Goal: Complete application form: Complete application form

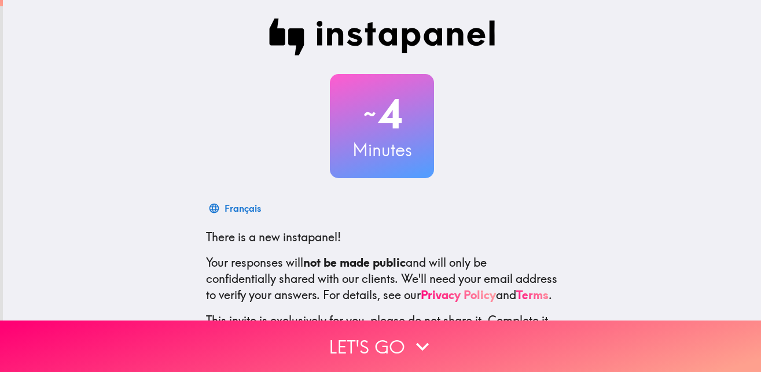
scroll to position [111, 0]
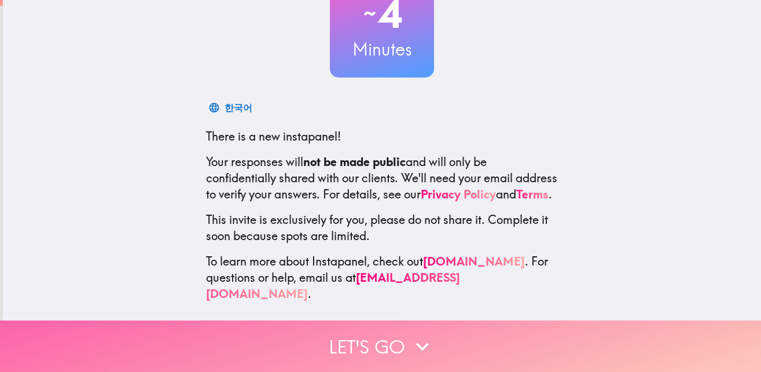
click at [387, 339] on button "Let's go" at bounding box center [380, 346] width 761 height 51
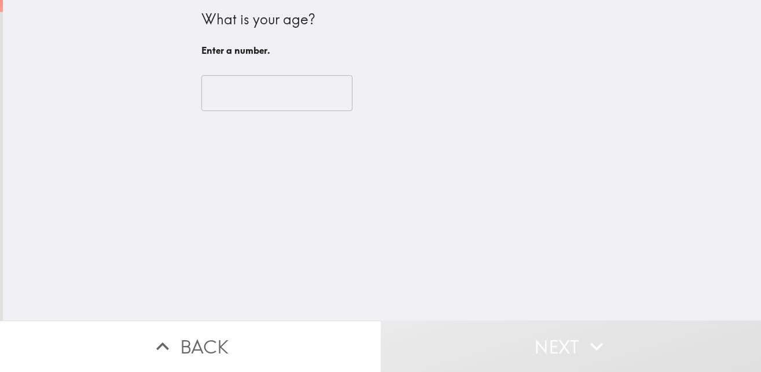
click at [240, 97] on input "number" at bounding box center [276, 93] width 151 height 36
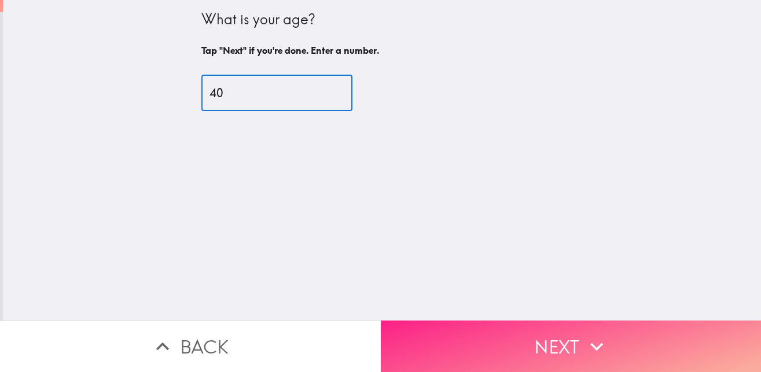
type input "40"
click at [548, 350] on button "Next" at bounding box center [571, 346] width 381 height 51
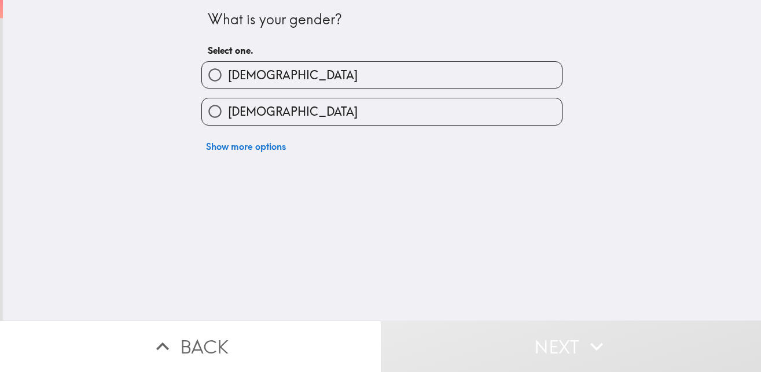
click at [214, 68] on input "[DEMOGRAPHIC_DATA]" at bounding box center [215, 75] width 26 height 26
radio input "true"
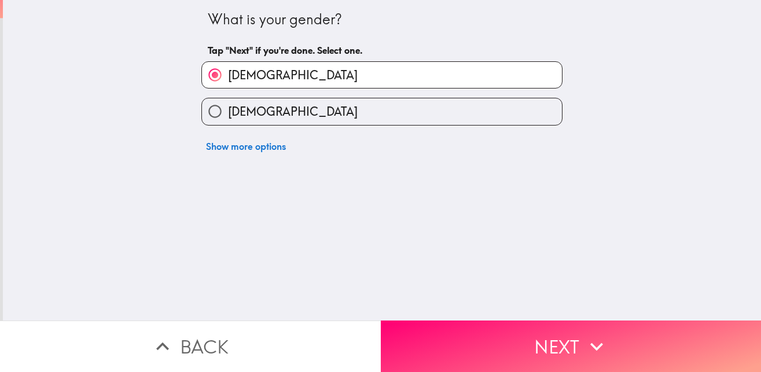
click at [528, 337] on button "Next" at bounding box center [571, 346] width 381 height 51
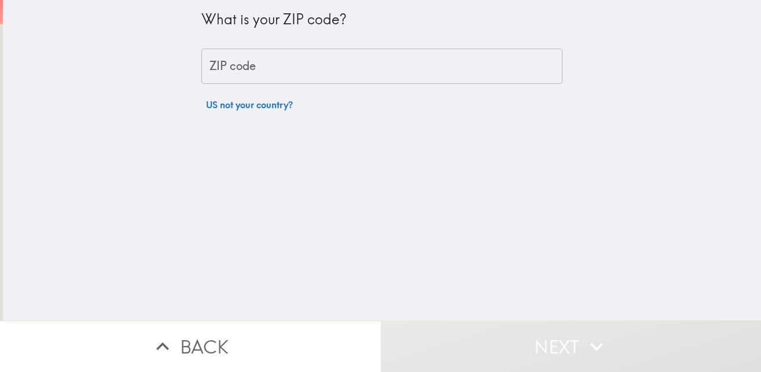
click at [240, 65] on input "ZIP code" at bounding box center [381, 67] width 361 height 36
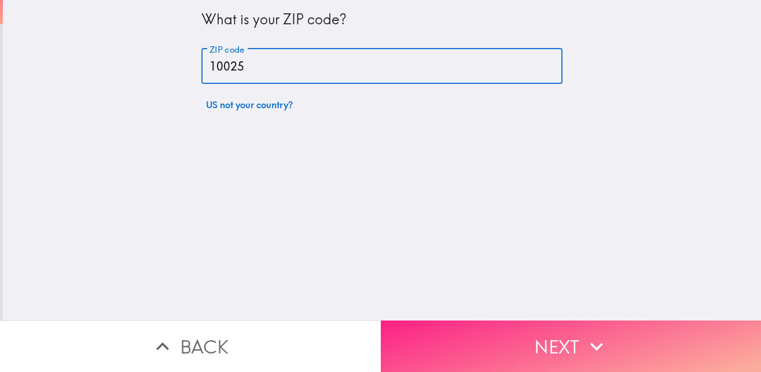
type input "10025"
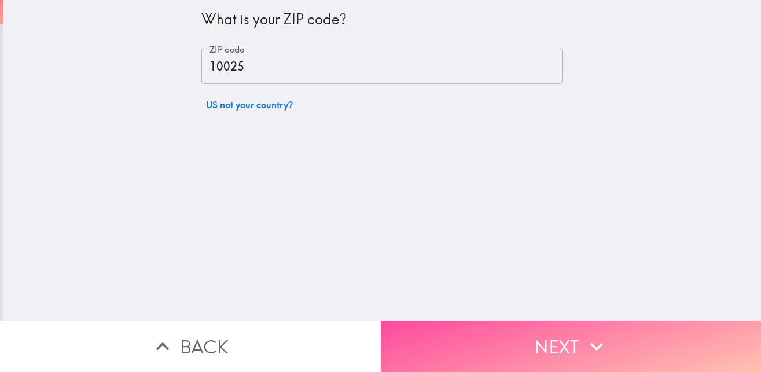
drag, startPoint x: 484, startPoint y: 333, endPoint x: 497, endPoint y: 322, distance: 17.3
click at [483, 333] on button "Next" at bounding box center [571, 346] width 381 height 51
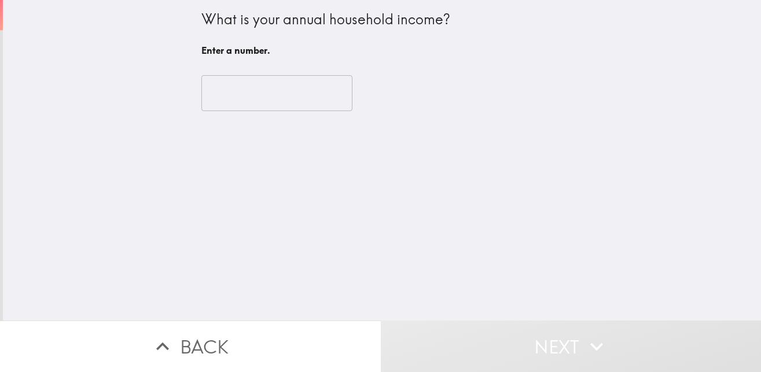
click at [244, 74] on div "​" at bounding box center [381, 93] width 361 height 64
click at [236, 89] on input "number" at bounding box center [276, 93] width 151 height 36
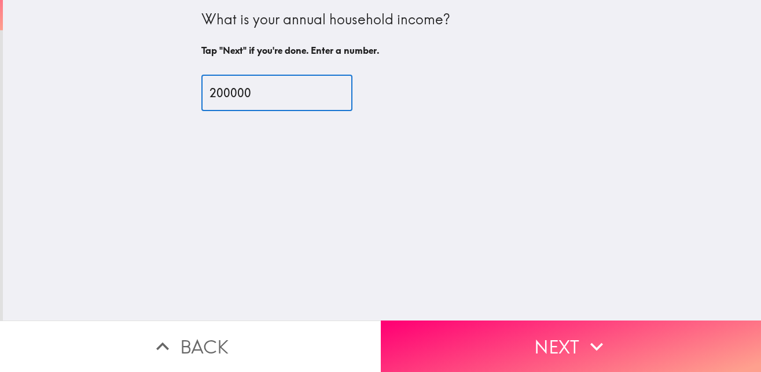
click at [213, 90] on input "200000" at bounding box center [276, 93] width 151 height 36
click at [226, 89] on input "200000" at bounding box center [276, 93] width 151 height 36
click at [213, 91] on input "200000" at bounding box center [276, 93] width 151 height 36
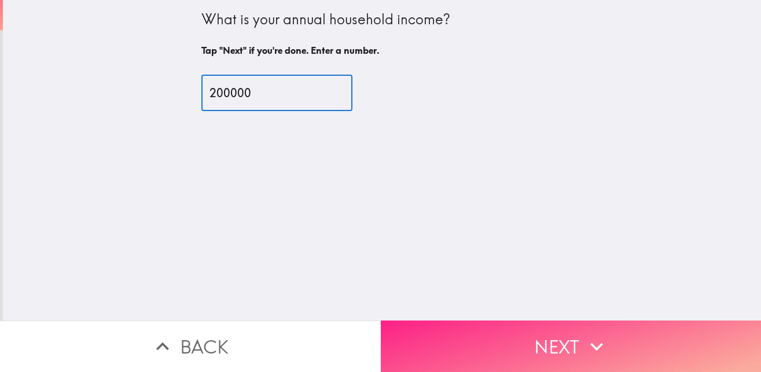
type input "200000"
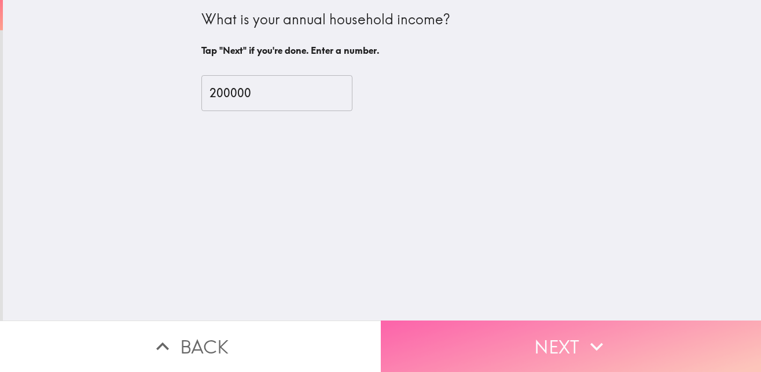
click at [529, 321] on button "Next" at bounding box center [571, 346] width 381 height 51
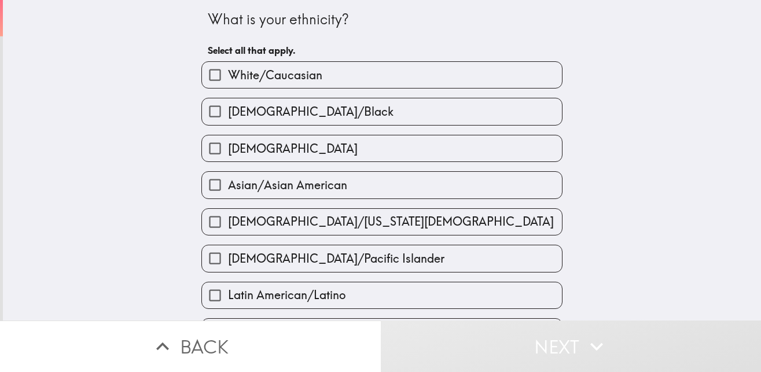
click at [245, 80] on span "White/Caucasian" at bounding box center [275, 75] width 94 height 16
click at [228, 80] on input "White/Caucasian" at bounding box center [215, 75] width 26 height 26
checkbox input "true"
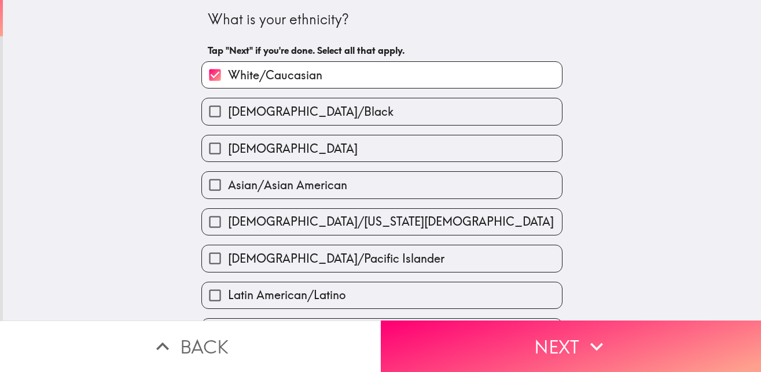
click at [253, 149] on span "[DEMOGRAPHIC_DATA]" at bounding box center [293, 149] width 130 height 16
click at [228, 149] on input "[DEMOGRAPHIC_DATA]" at bounding box center [215, 148] width 26 height 26
checkbox input "true"
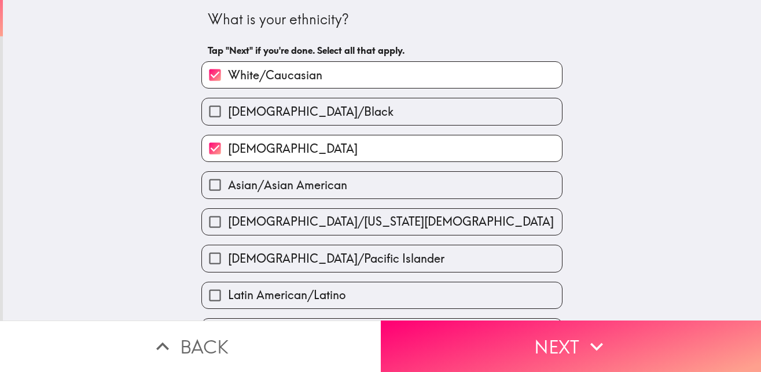
click at [522, 329] on button "Next" at bounding box center [571, 346] width 381 height 51
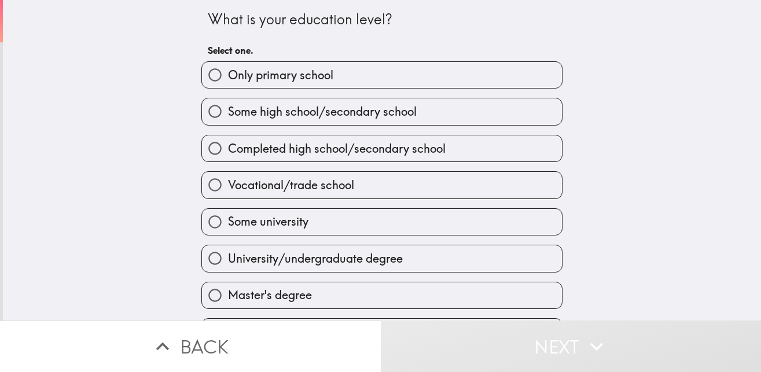
click at [253, 293] on span "Master's degree" at bounding box center [270, 295] width 84 height 16
click at [228, 293] on input "Master's degree" at bounding box center [215, 295] width 26 height 26
radio input "true"
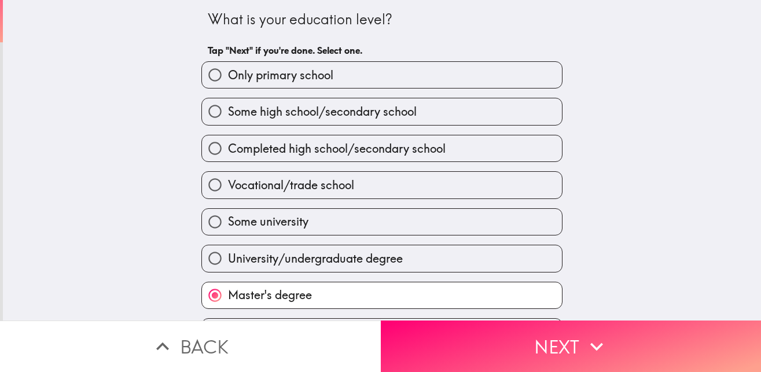
scroll to position [35, 0]
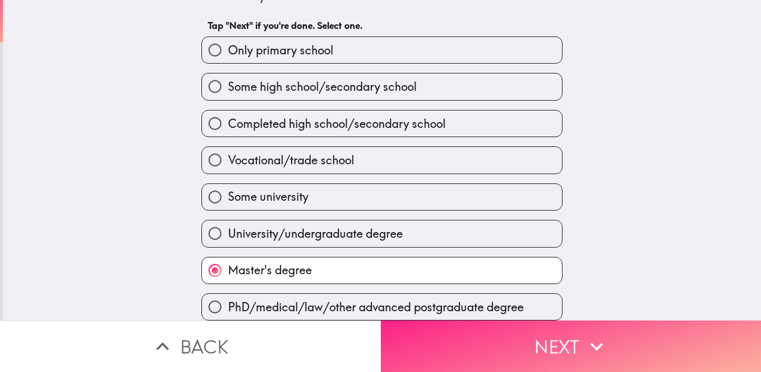
click at [578, 353] on button "Next" at bounding box center [571, 346] width 381 height 51
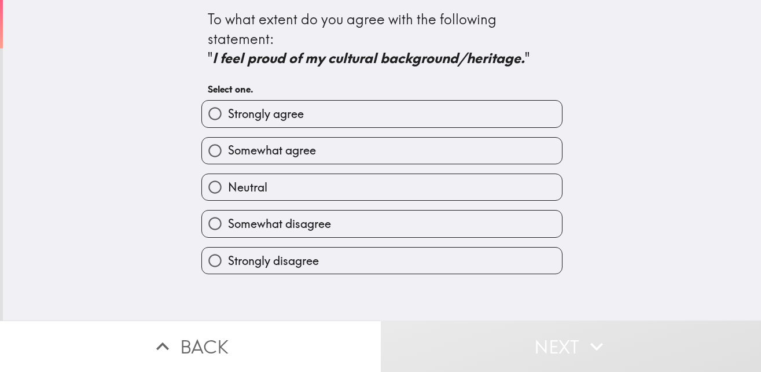
click at [272, 114] on span "Strongly agree" at bounding box center [266, 114] width 76 height 16
click at [228, 114] on input "Strongly agree" at bounding box center [215, 114] width 26 height 26
radio input "true"
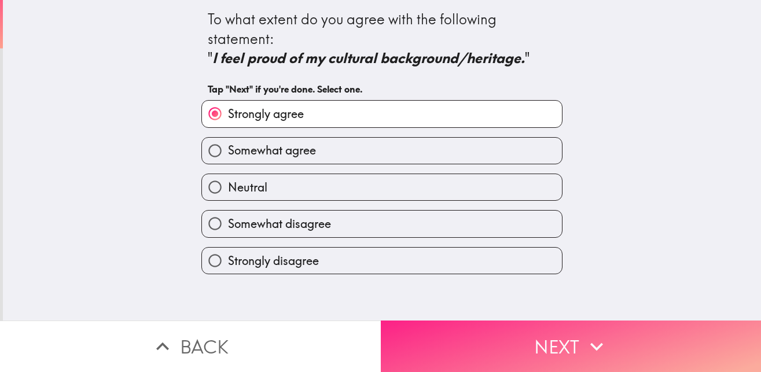
click at [553, 337] on button "Next" at bounding box center [571, 346] width 381 height 51
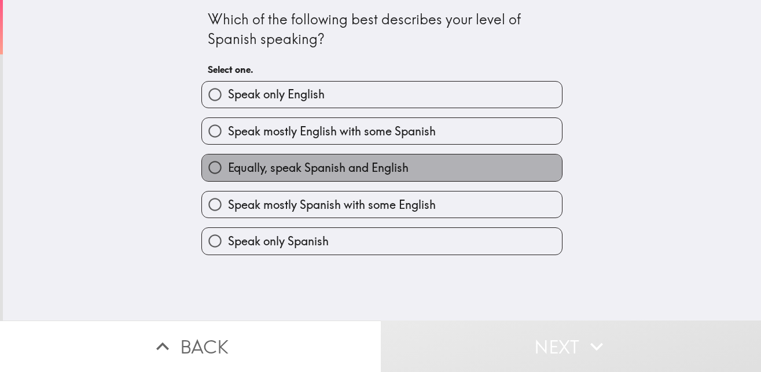
click at [305, 171] on span "Equally, speak Spanish and English" at bounding box center [318, 168] width 181 height 16
click at [228, 171] on input "Equally, speak Spanish and English" at bounding box center [215, 167] width 26 height 26
radio input "true"
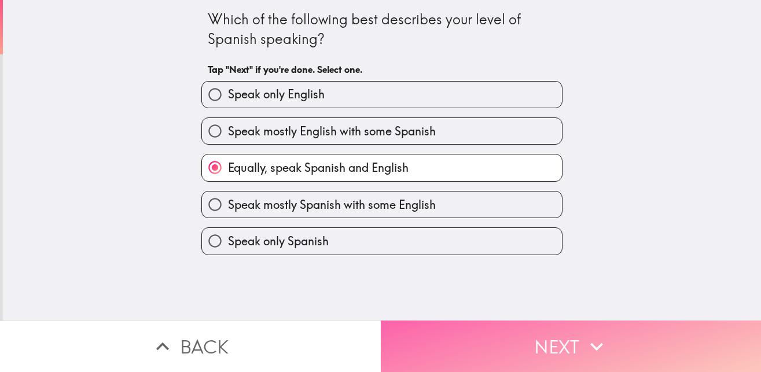
click at [573, 347] on button "Next" at bounding box center [571, 346] width 381 height 51
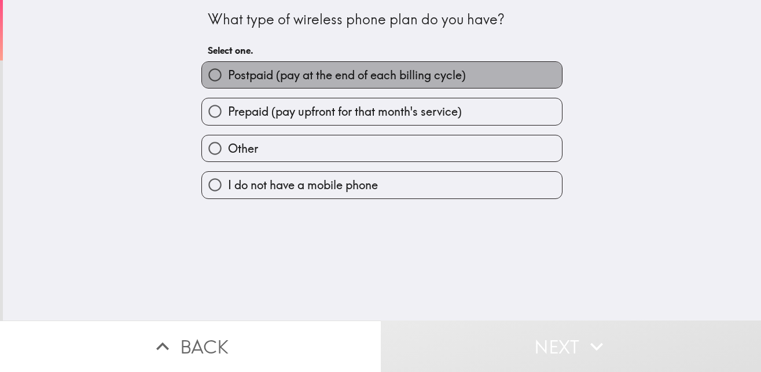
click at [254, 79] on span "Postpaid (pay at the end of each billing cycle)" at bounding box center [347, 75] width 238 height 16
click at [228, 79] on input "Postpaid (pay at the end of each billing cycle)" at bounding box center [215, 75] width 26 height 26
radio input "true"
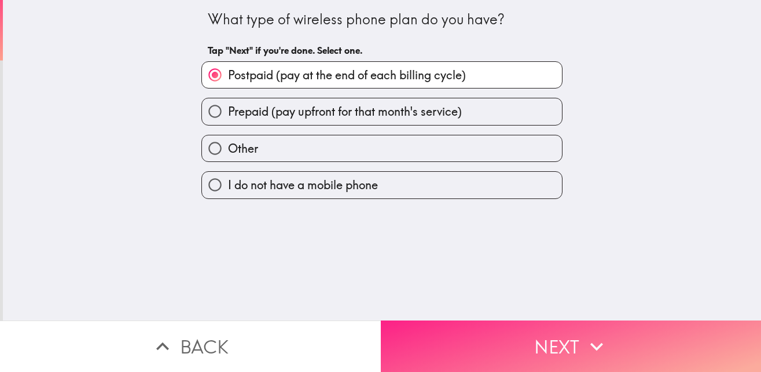
click at [539, 338] on button "Next" at bounding box center [571, 346] width 381 height 51
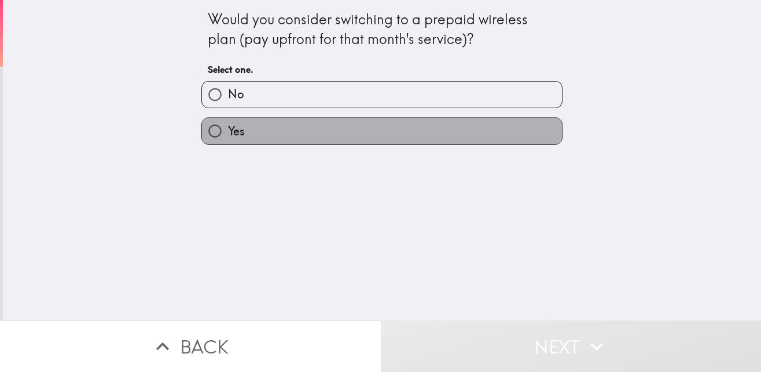
click at [251, 134] on label "Yes" at bounding box center [382, 131] width 360 height 26
click at [228, 134] on input "Yes" at bounding box center [215, 131] width 26 height 26
radio input "true"
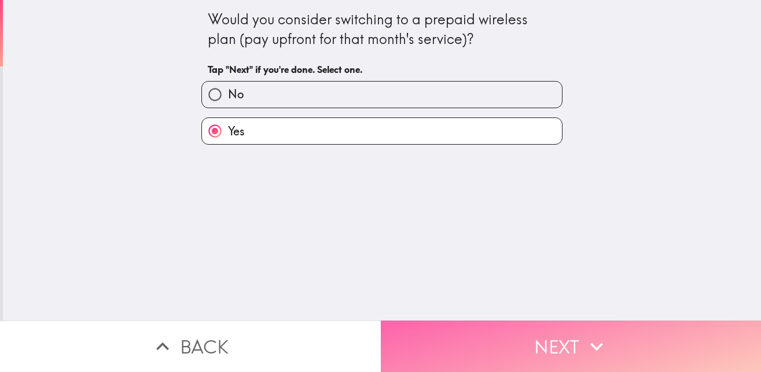
click at [542, 344] on button "Next" at bounding box center [571, 346] width 381 height 51
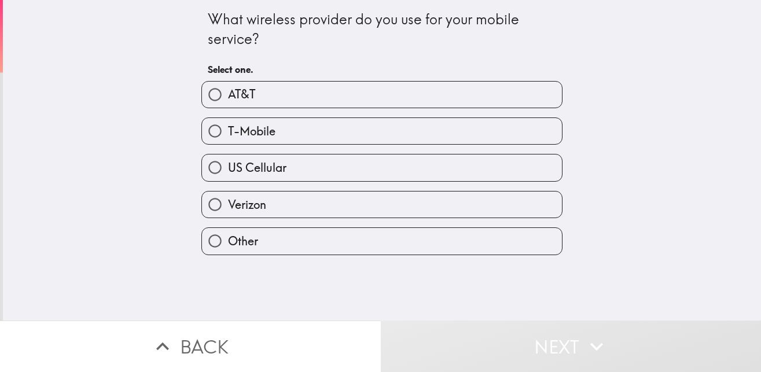
click at [233, 211] on span "Verizon" at bounding box center [247, 205] width 38 height 16
click at [228, 211] on input "Verizon" at bounding box center [215, 205] width 26 height 26
radio input "true"
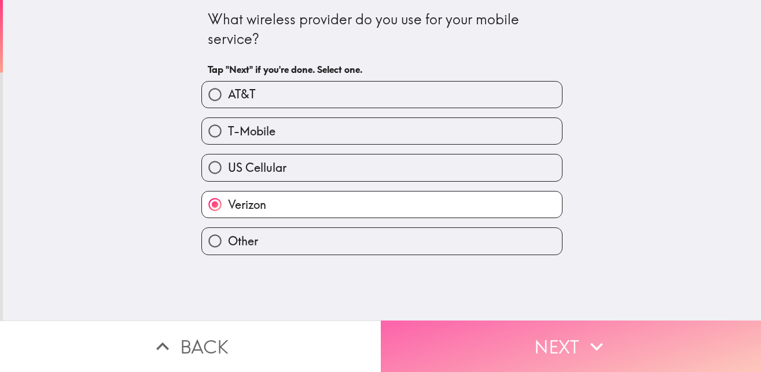
click at [510, 344] on button "Next" at bounding box center [571, 346] width 381 height 51
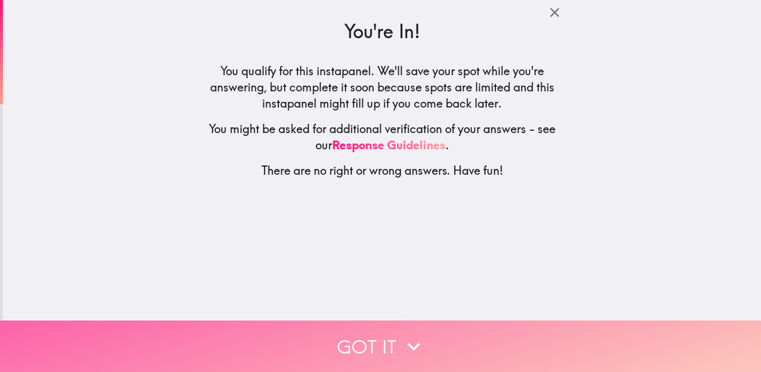
click at [378, 331] on button "Got it" at bounding box center [380, 346] width 761 height 51
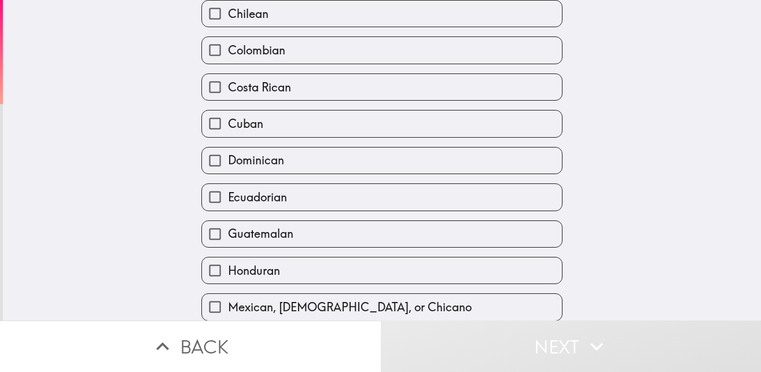
scroll to position [347, 0]
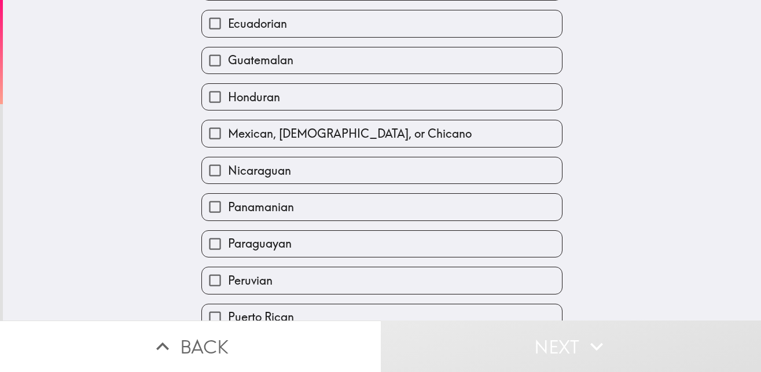
click at [309, 126] on span "Mexican, [DEMOGRAPHIC_DATA], or Chicano" at bounding box center [350, 134] width 244 height 16
click at [228, 120] on input "Mexican, [DEMOGRAPHIC_DATA], or Chicano" at bounding box center [215, 133] width 26 height 26
checkbox input "true"
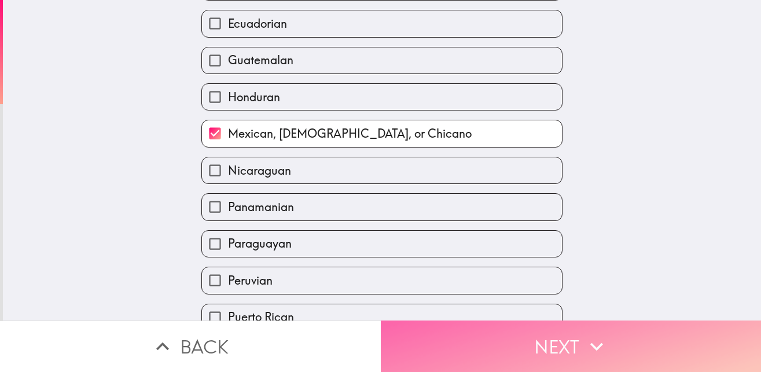
click at [557, 335] on button "Next" at bounding box center [571, 346] width 381 height 51
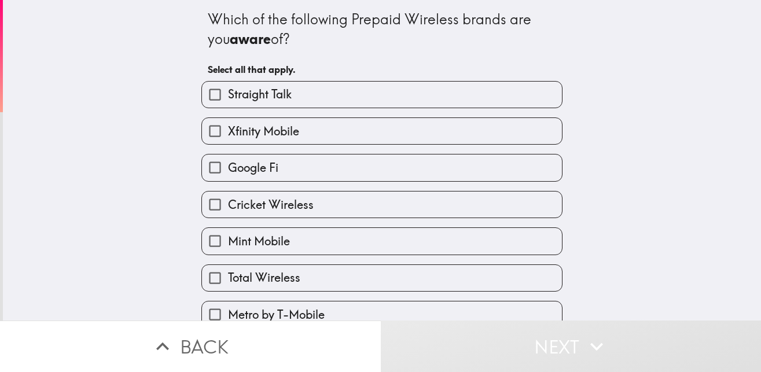
click at [267, 137] on span "Xfinity Mobile" at bounding box center [263, 131] width 71 height 16
click at [228, 137] on input "Xfinity Mobile" at bounding box center [215, 131] width 26 height 26
checkbox input "true"
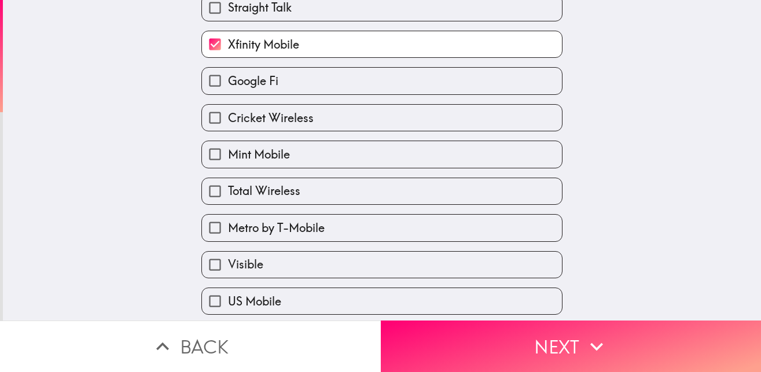
scroll to position [174, 0]
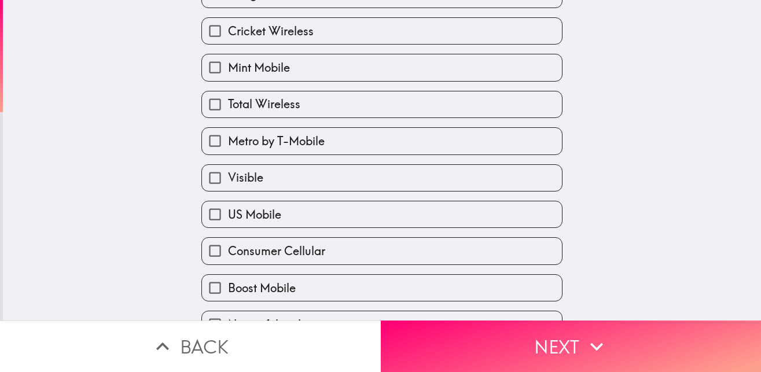
click at [308, 143] on span "Metro by T-Mobile" at bounding box center [276, 141] width 97 height 16
click at [228, 143] on input "Metro by T-Mobile" at bounding box center [215, 141] width 26 height 26
checkbox input "true"
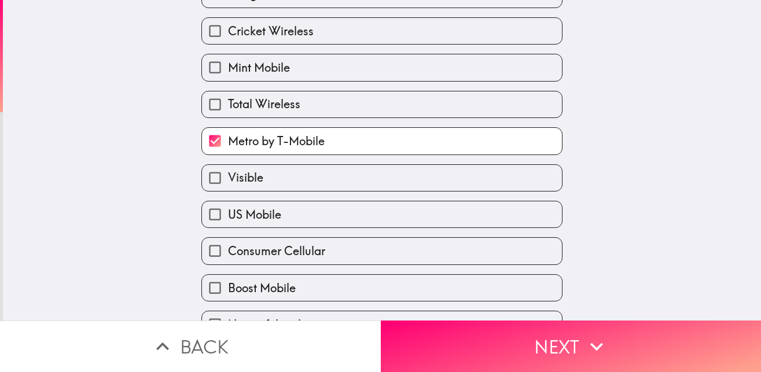
scroll to position [201, 0]
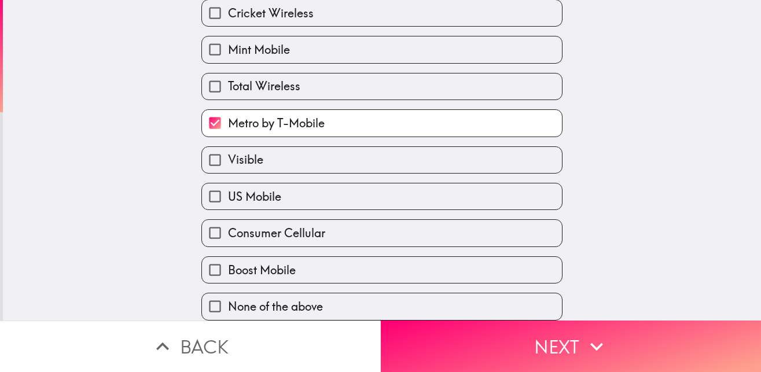
drag, startPoint x: 251, startPoint y: 145, endPoint x: 260, endPoint y: 144, distance: 8.7
click at [251, 152] on span "Visible" at bounding box center [245, 160] width 35 height 16
click at [228, 147] on input "Visible" at bounding box center [215, 160] width 26 height 26
checkbox input "true"
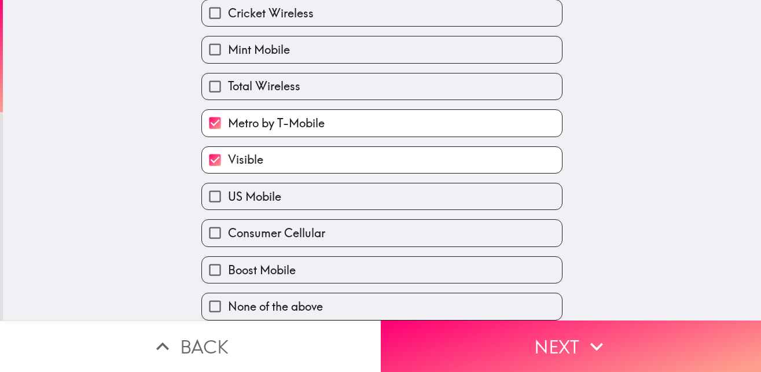
scroll to position [115, 0]
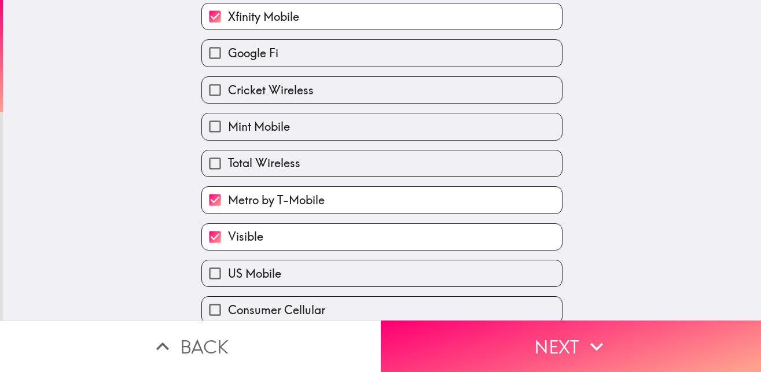
click at [273, 46] on label "Google Fi" at bounding box center [382, 53] width 360 height 26
click at [228, 46] on input "Google Fi" at bounding box center [215, 53] width 26 height 26
checkbox input "true"
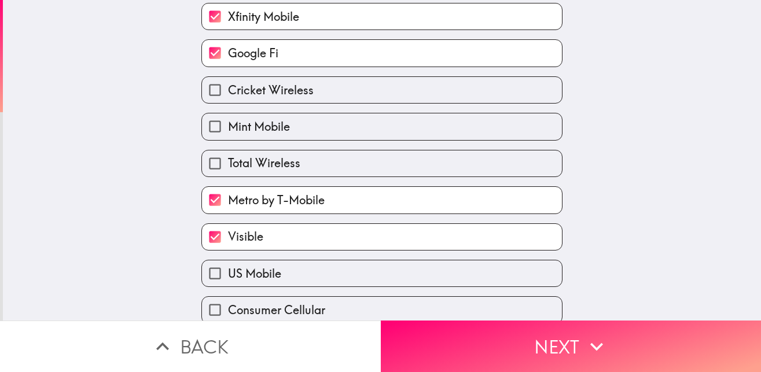
click at [321, 166] on label "Total Wireless" at bounding box center [382, 163] width 360 height 26
click at [228, 166] on input "Total Wireless" at bounding box center [215, 163] width 26 height 26
checkbox input "true"
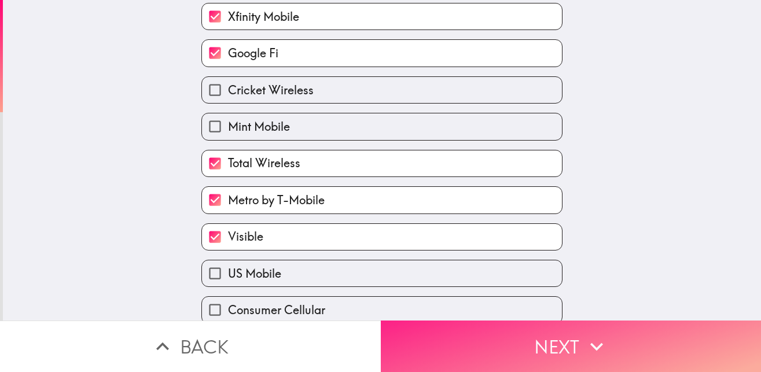
click at [537, 336] on button "Next" at bounding box center [571, 346] width 381 height 51
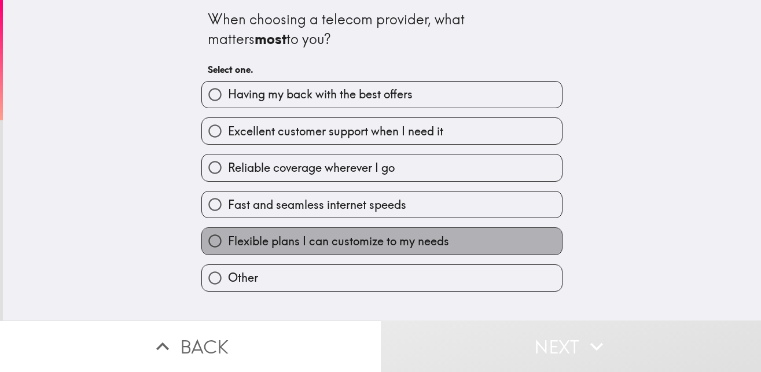
click at [346, 248] on span "Flexible plans I can customize to my needs" at bounding box center [338, 241] width 221 height 16
click at [228, 248] on input "Flexible plans I can customize to my needs" at bounding box center [215, 241] width 26 height 26
radio input "true"
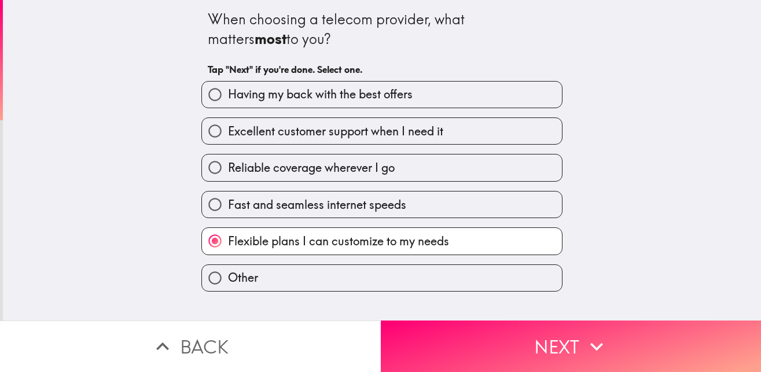
click at [352, 93] on span "Having my back with the best offers" at bounding box center [320, 94] width 185 height 16
click at [228, 93] on input "Having my back with the best offers" at bounding box center [215, 95] width 26 height 26
radio input "true"
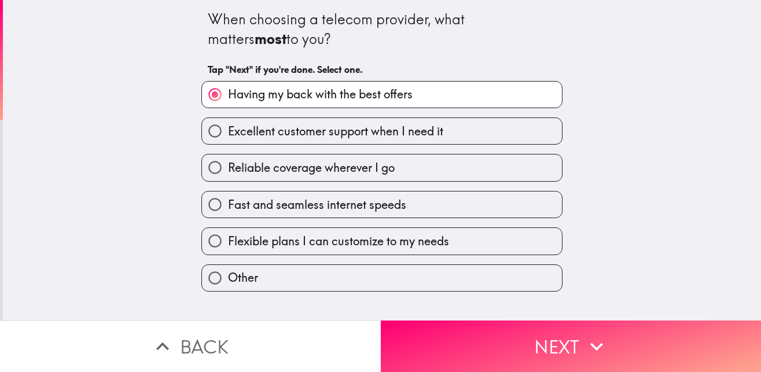
click at [278, 240] on span "Flexible plans I can customize to my needs" at bounding box center [338, 241] width 221 height 16
click at [228, 240] on input "Flexible plans I can customize to my needs" at bounding box center [215, 241] width 26 height 26
radio input "true"
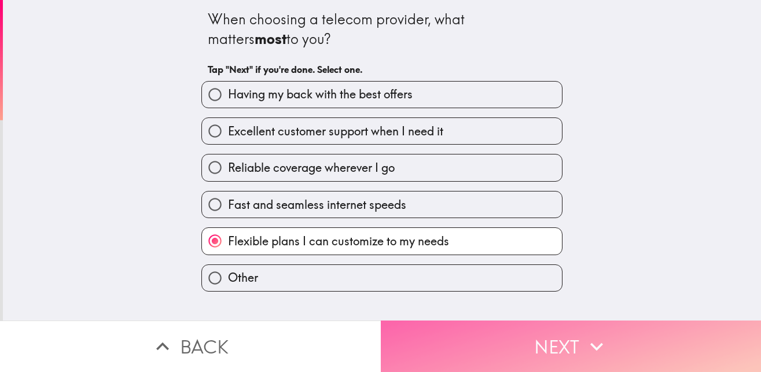
click at [562, 346] on button "Next" at bounding box center [571, 346] width 381 height 51
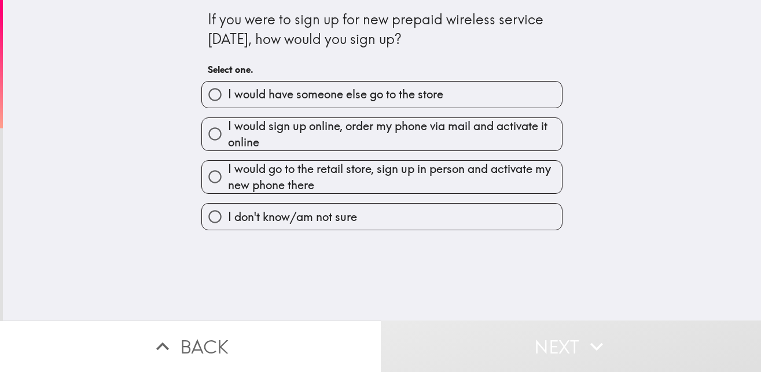
click at [411, 137] on span "I would sign up online, order my phone via mail and activate it online" at bounding box center [395, 134] width 334 height 32
click at [228, 137] on input "I would sign up online, order my phone via mail and activate it online" at bounding box center [215, 134] width 26 height 26
radio input "true"
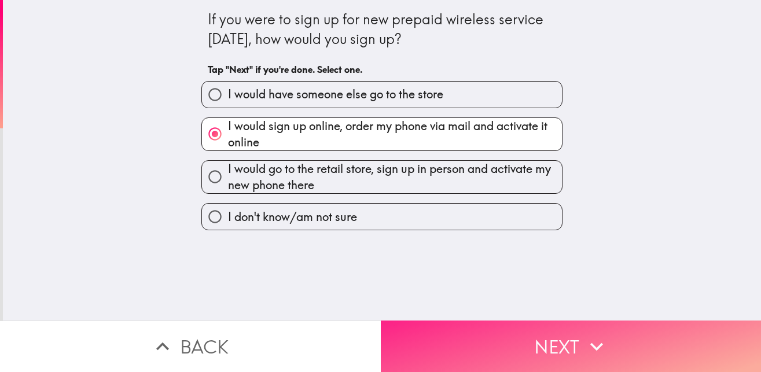
click at [466, 341] on button "Next" at bounding box center [571, 346] width 381 height 51
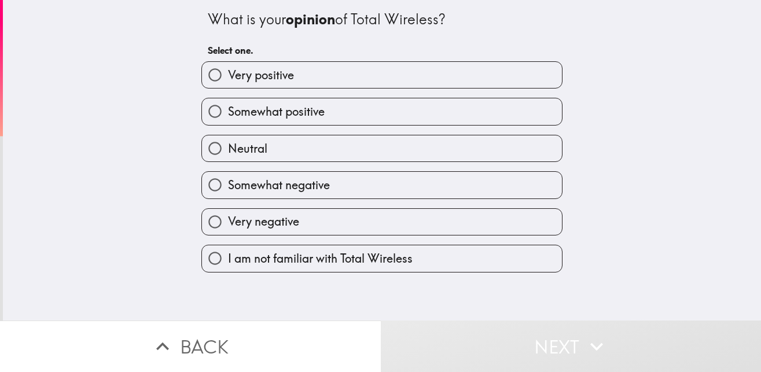
click at [268, 103] on label "Somewhat positive" at bounding box center [382, 111] width 360 height 26
click at [228, 103] on input "Somewhat positive" at bounding box center [215, 111] width 26 height 26
radio input "true"
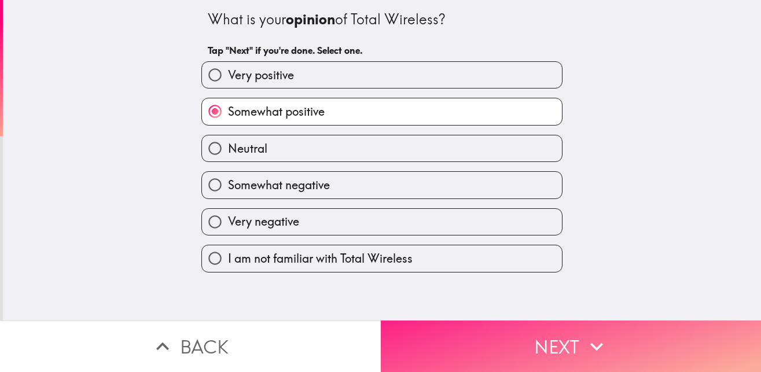
click at [506, 326] on button "Next" at bounding box center [571, 346] width 381 height 51
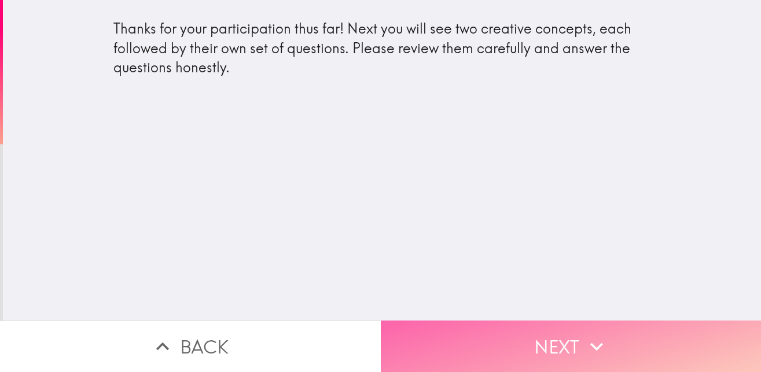
click at [522, 358] on button "Next" at bounding box center [571, 346] width 381 height 51
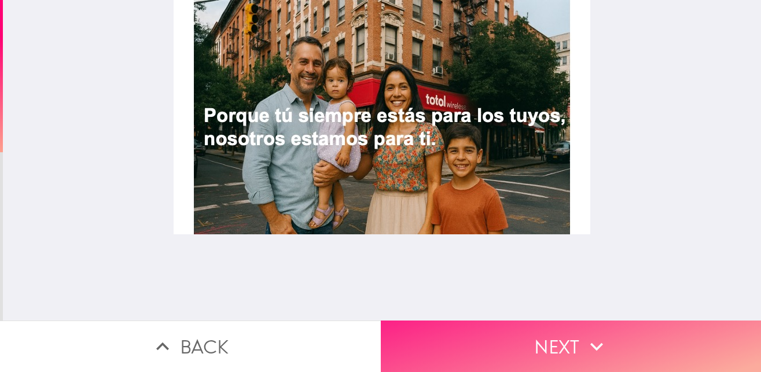
click at [556, 341] on button "Next" at bounding box center [571, 346] width 381 height 51
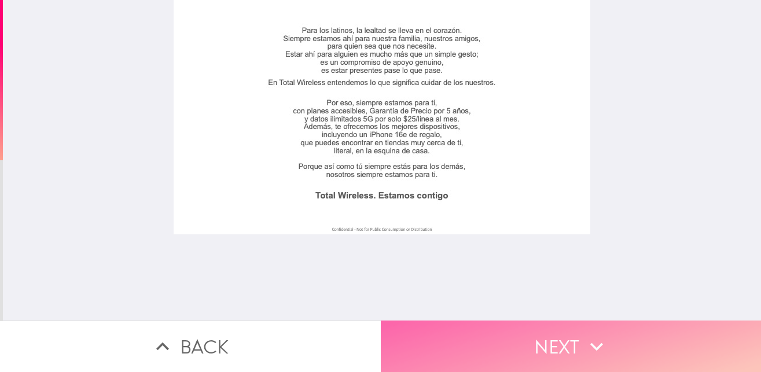
click at [528, 338] on button "Next" at bounding box center [571, 346] width 381 height 51
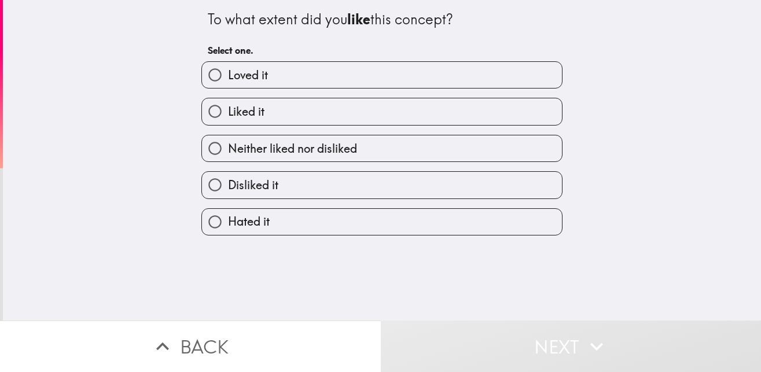
click at [262, 72] on label "Loved it" at bounding box center [382, 75] width 360 height 26
click at [228, 72] on input "Loved it" at bounding box center [215, 75] width 26 height 26
radio input "true"
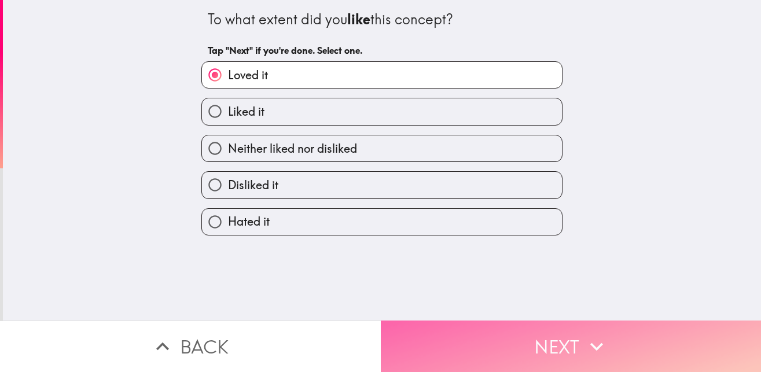
click at [499, 337] on button "Next" at bounding box center [571, 346] width 381 height 51
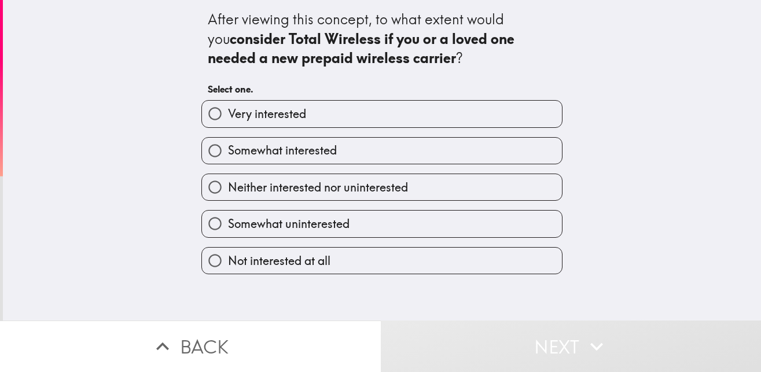
click at [290, 117] on span "Very interested" at bounding box center [267, 114] width 78 height 16
click at [228, 117] on input "Very interested" at bounding box center [215, 114] width 26 height 26
radio input "true"
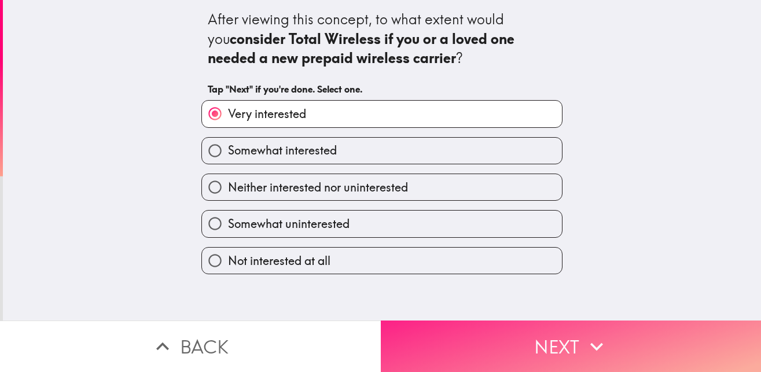
click at [503, 336] on button "Next" at bounding box center [571, 346] width 381 height 51
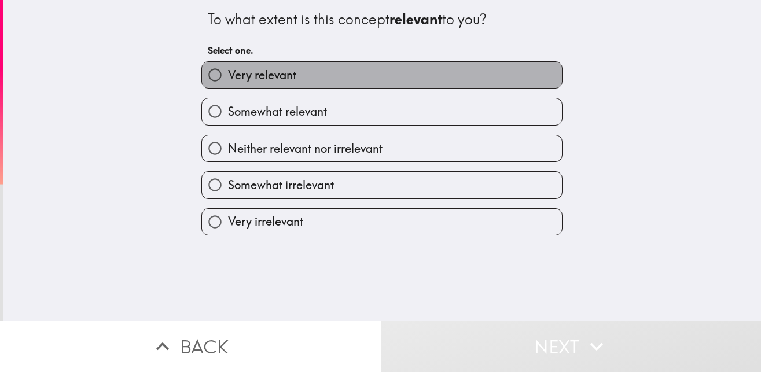
click at [268, 76] on span "Very relevant" at bounding box center [262, 75] width 68 height 16
click at [228, 76] on input "Very relevant" at bounding box center [215, 75] width 26 height 26
radio input "true"
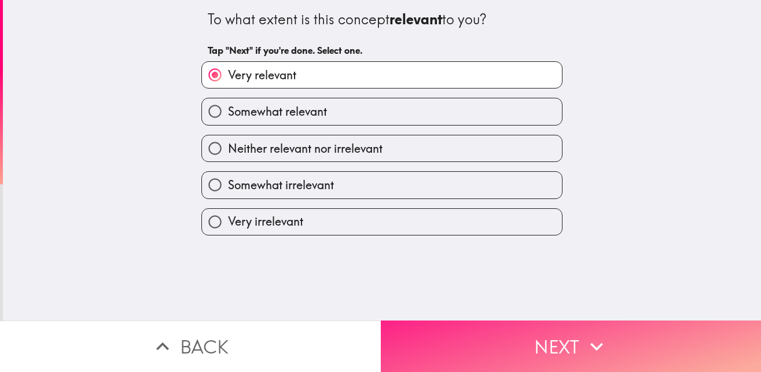
click at [459, 345] on button "Next" at bounding box center [571, 346] width 381 height 51
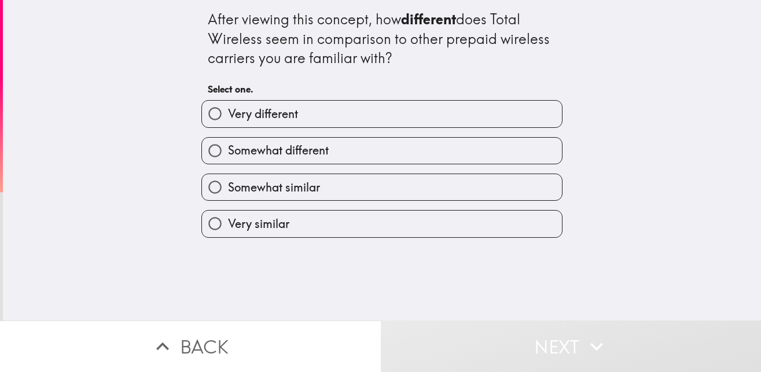
click at [292, 111] on label "Very different" at bounding box center [382, 114] width 360 height 26
click at [228, 111] on input "Very different" at bounding box center [215, 114] width 26 height 26
radio input "true"
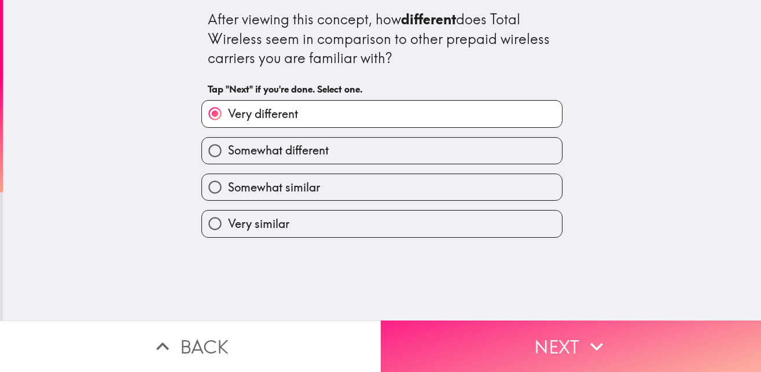
click at [536, 332] on button "Next" at bounding box center [571, 346] width 381 height 51
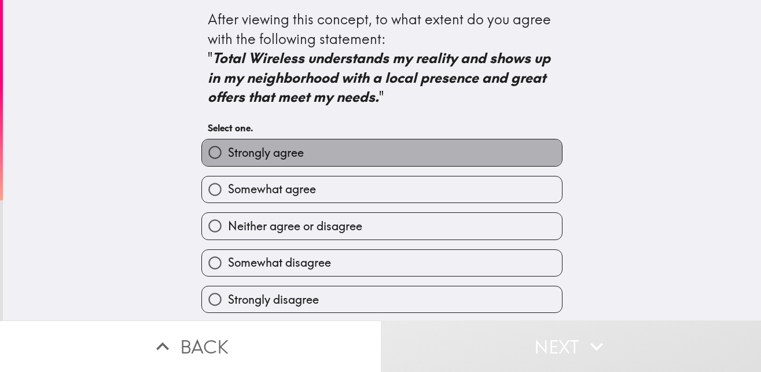
click at [279, 156] on span "Strongly agree" at bounding box center [266, 153] width 76 height 16
click at [228, 156] on input "Strongly agree" at bounding box center [215, 152] width 26 height 26
radio input "true"
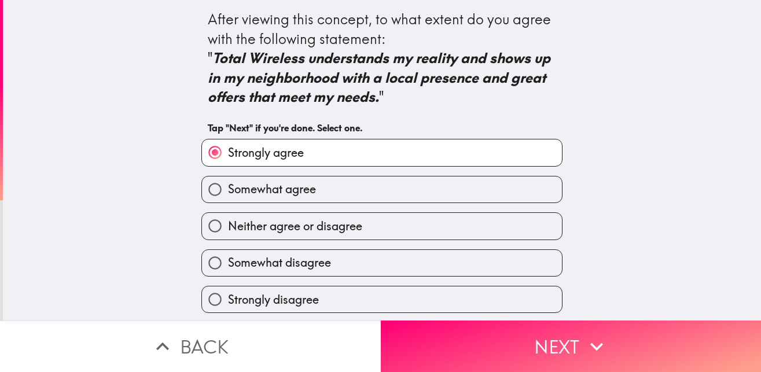
scroll to position [3, 0]
click at [286, 181] on span "Somewhat agree" at bounding box center [272, 189] width 88 height 16
click at [228, 179] on input "Somewhat agree" at bounding box center [215, 189] width 26 height 26
radio input "true"
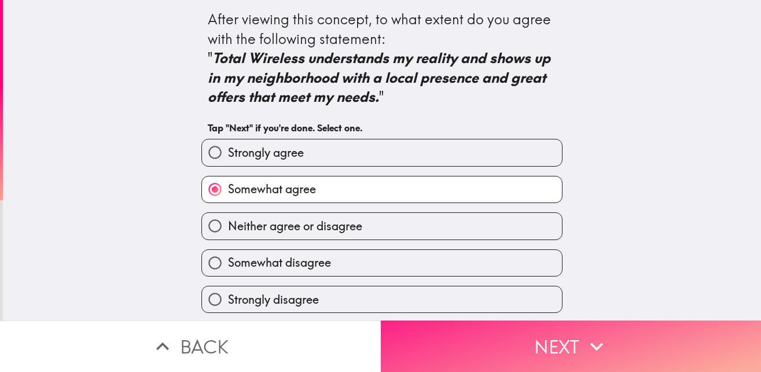
click at [493, 340] on button "Next" at bounding box center [571, 346] width 381 height 51
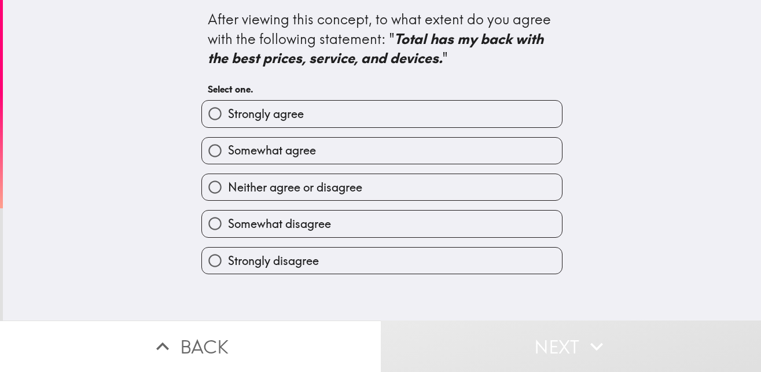
click at [275, 117] on span "Strongly agree" at bounding box center [266, 114] width 76 height 16
click at [228, 117] on input "Strongly agree" at bounding box center [215, 114] width 26 height 26
radio input "true"
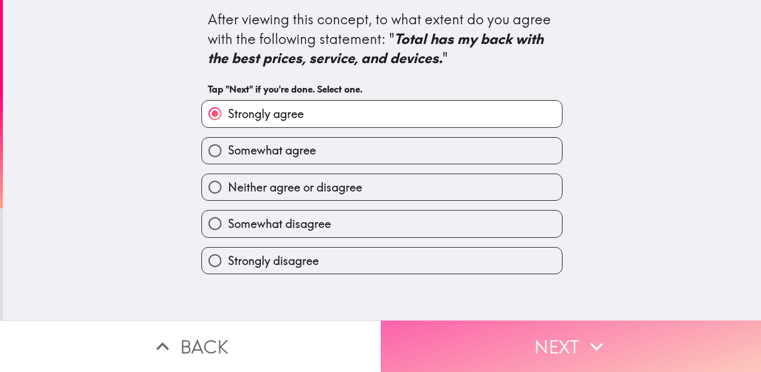
click at [510, 342] on button "Next" at bounding box center [571, 346] width 381 height 51
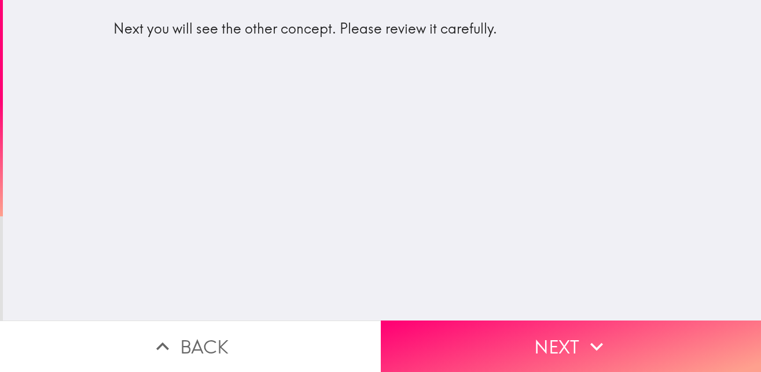
click at [432, 56] on div "Next you will see the other concept. Please review it carefully." at bounding box center [381, 33] width 555 height 49
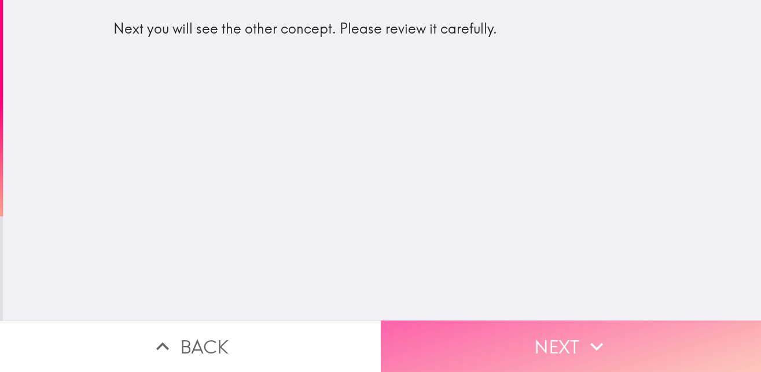
click at [517, 339] on button "Next" at bounding box center [571, 346] width 381 height 51
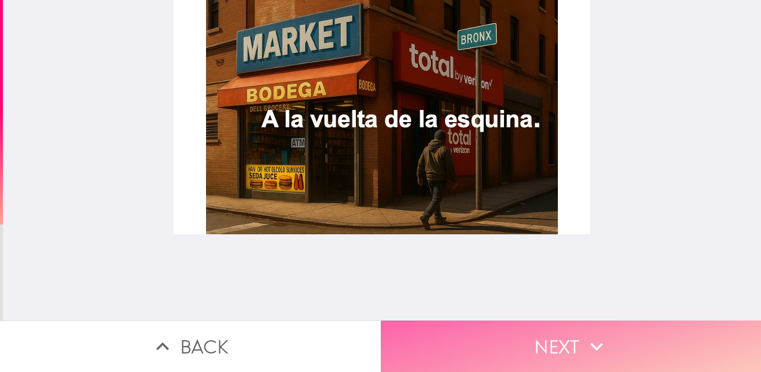
click at [529, 334] on button "Next" at bounding box center [571, 346] width 381 height 51
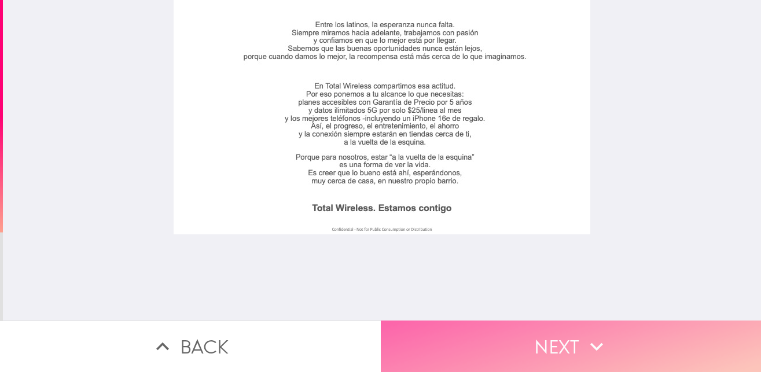
click at [509, 347] on button "Next" at bounding box center [571, 346] width 381 height 51
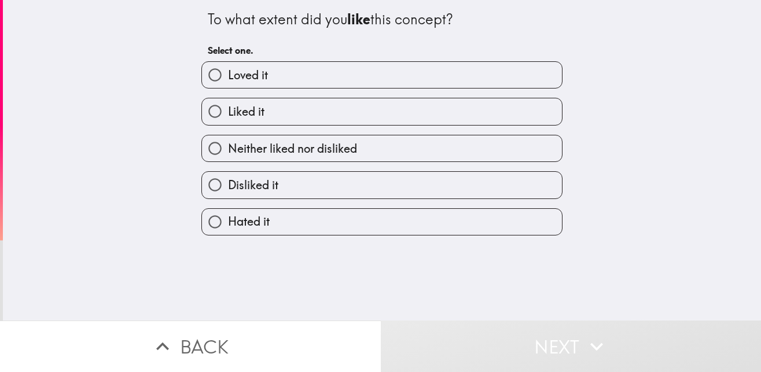
click at [233, 114] on span "Liked it" at bounding box center [246, 112] width 36 height 16
click at [228, 114] on input "Liked it" at bounding box center [215, 111] width 26 height 26
radio input "true"
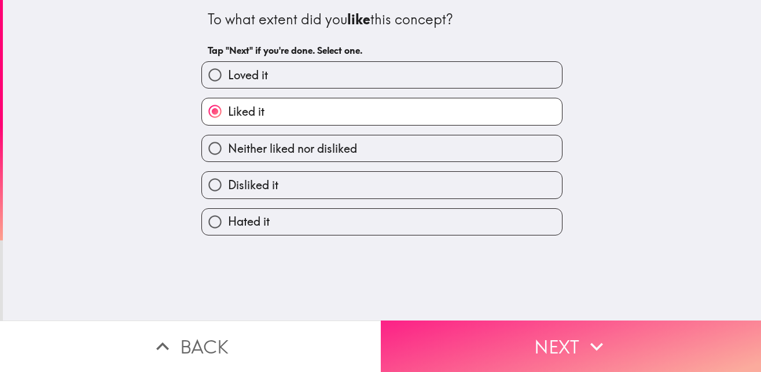
click at [515, 351] on button "Next" at bounding box center [571, 346] width 381 height 51
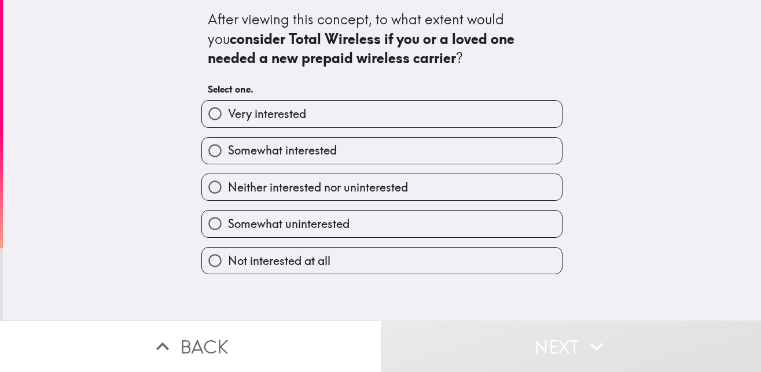
click at [250, 153] on span "Somewhat interested" at bounding box center [282, 150] width 109 height 16
click at [228, 153] on input "Somewhat interested" at bounding box center [215, 151] width 26 height 26
radio input "true"
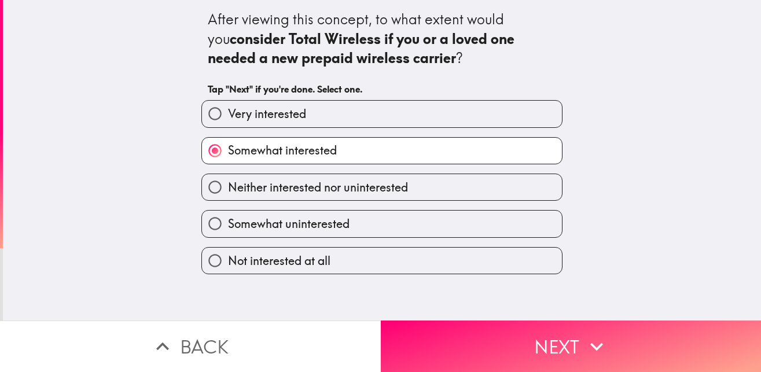
click at [256, 114] on span "Very interested" at bounding box center [267, 114] width 78 height 16
click at [228, 114] on input "Very interested" at bounding box center [215, 114] width 26 height 26
radio input "true"
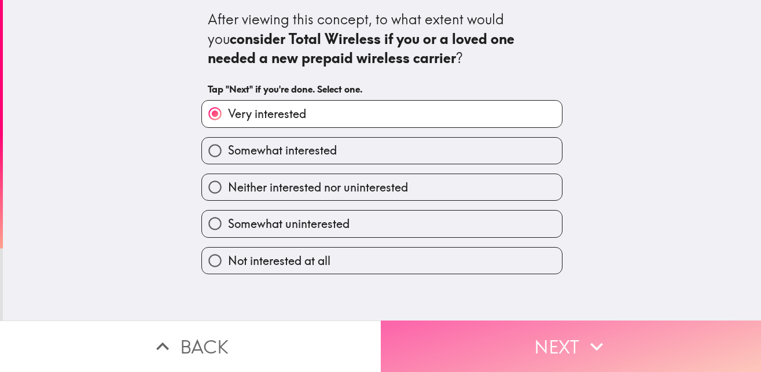
click at [535, 337] on button "Next" at bounding box center [571, 346] width 381 height 51
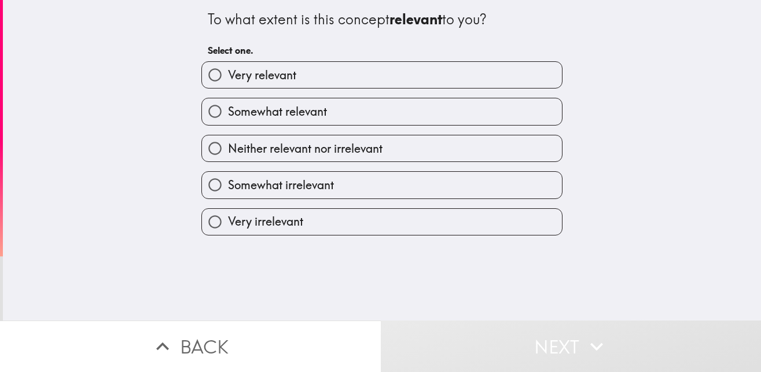
click at [296, 75] on label "Very relevant" at bounding box center [382, 75] width 360 height 26
click at [228, 75] on input "Very relevant" at bounding box center [215, 75] width 26 height 26
radio input "true"
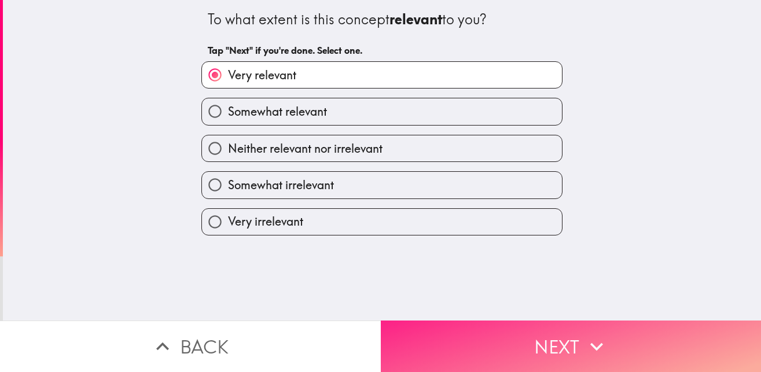
click at [502, 342] on button "Next" at bounding box center [571, 346] width 381 height 51
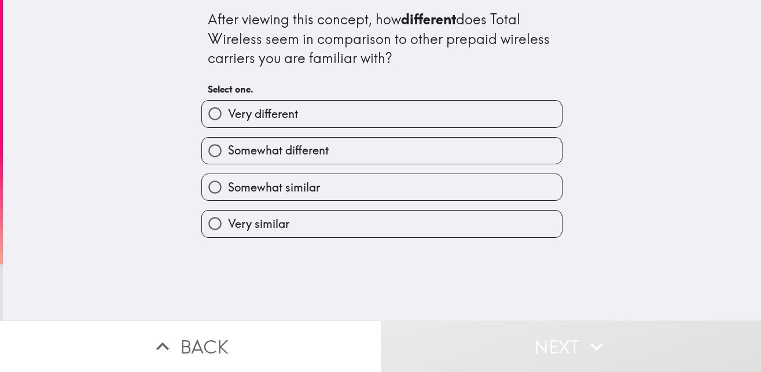
click at [305, 120] on label "Very different" at bounding box center [382, 114] width 360 height 26
click at [228, 120] on input "Very different" at bounding box center [215, 114] width 26 height 26
radio input "true"
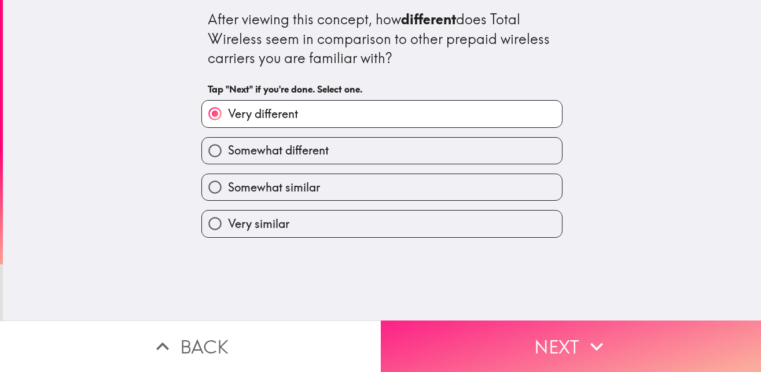
click at [537, 334] on button "Next" at bounding box center [571, 346] width 381 height 51
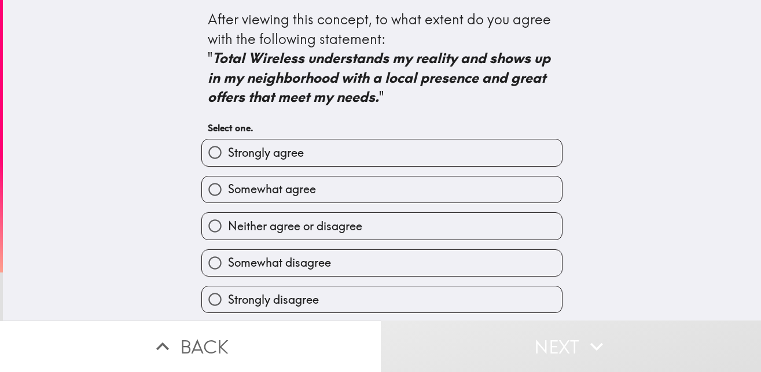
click at [276, 151] on span "Strongly agree" at bounding box center [266, 153] width 76 height 16
click at [228, 151] on input "Strongly agree" at bounding box center [215, 152] width 26 height 26
radio input "true"
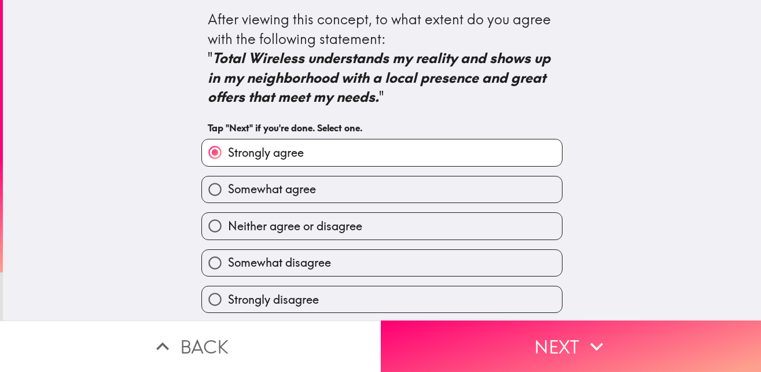
scroll to position [3, 0]
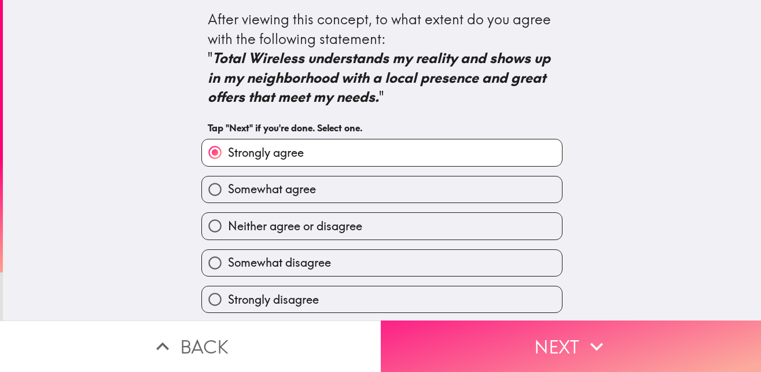
click at [528, 343] on button "Next" at bounding box center [571, 346] width 381 height 51
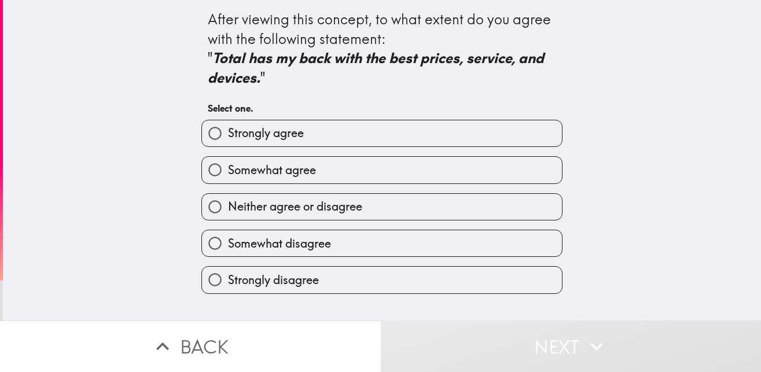
click at [281, 140] on span "Strongly agree" at bounding box center [266, 133] width 76 height 16
click at [228, 140] on input "Strongly agree" at bounding box center [215, 133] width 26 height 26
radio input "true"
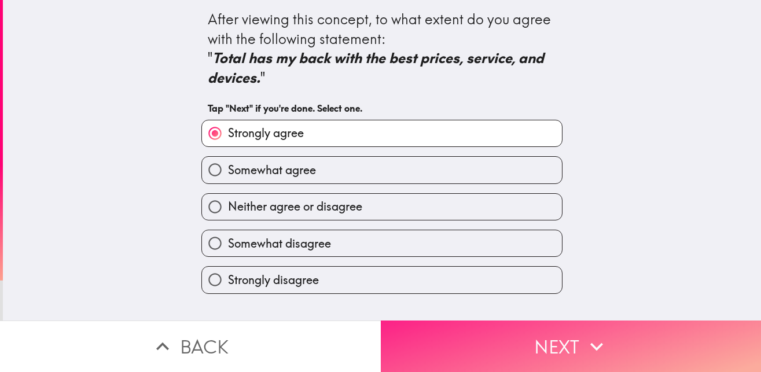
click at [541, 334] on button "Next" at bounding box center [571, 346] width 381 height 51
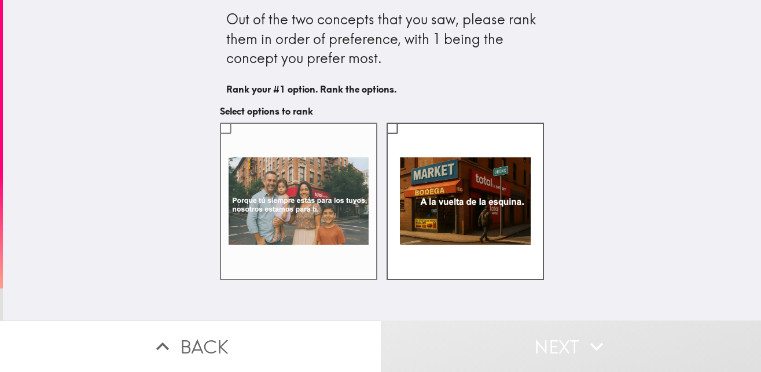
click at [268, 171] on label at bounding box center [298, 201] width 157 height 157
click at [238, 141] on input "checkbox" at bounding box center [225, 128] width 26 height 26
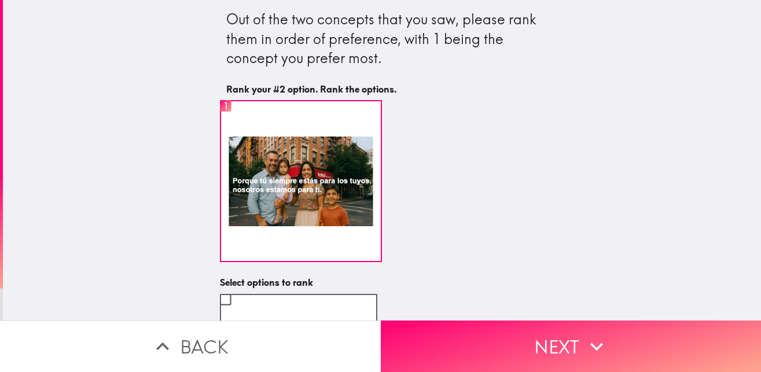
scroll to position [141, 0]
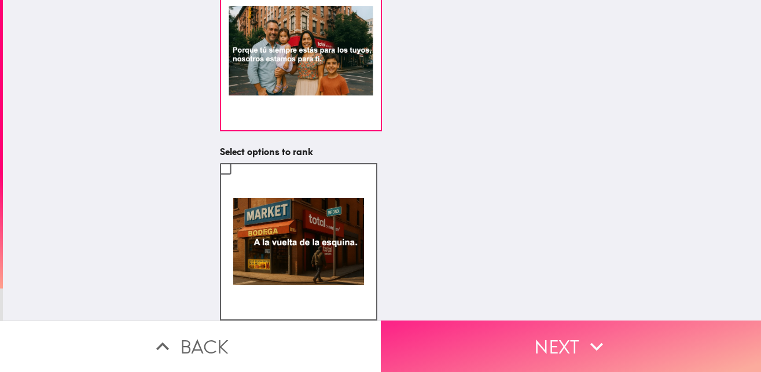
click at [535, 345] on button "Next" at bounding box center [571, 346] width 381 height 51
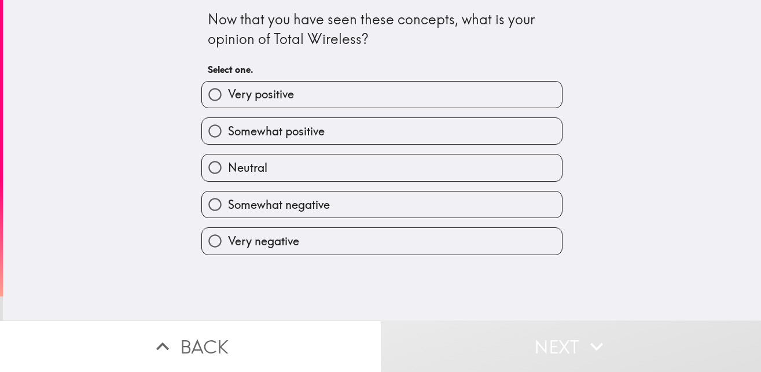
click at [349, 84] on label "Very positive" at bounding box center [382, 95] width 360 height 26
click at [228, 84] on input "Very positive" at bounding box center [215, 95] width 26 height 26
radio input "true"
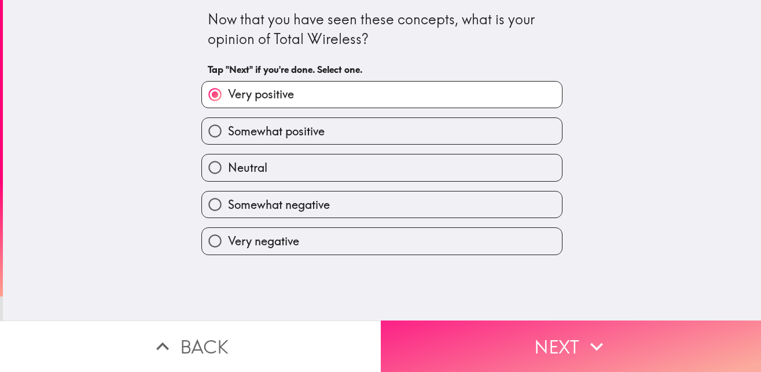
click at [536, 337] on button "Next" at bounding box center [571, 346] width 381 height 51
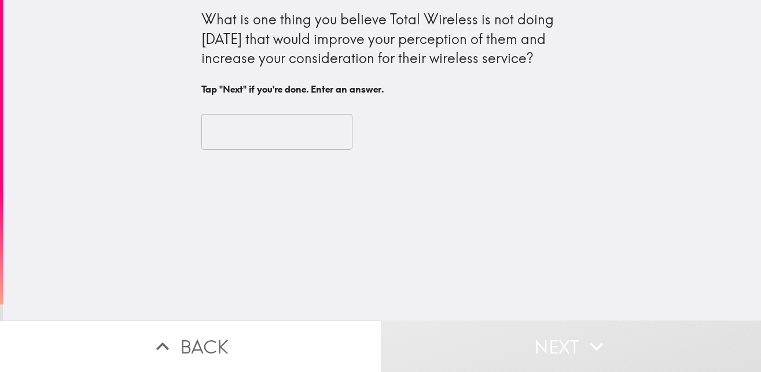
click at [298, 132] on input "text" at bounding box center [276, 132] width 151 height 36
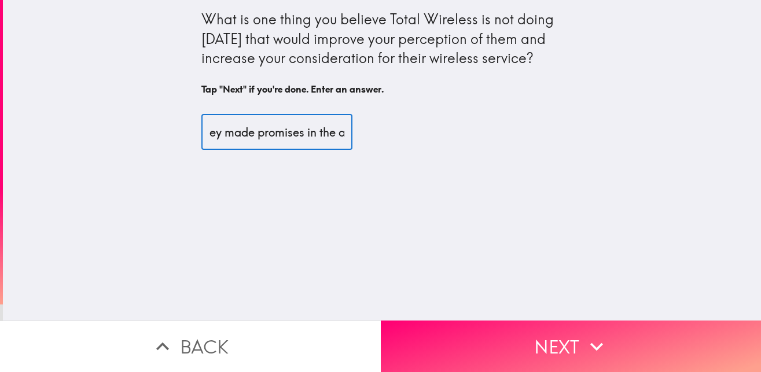
scroll to position [0, 38]
click at [291, 134] on input "Yes. They made promises in the ad" at bounding box center [276, 132] width 151 height 36
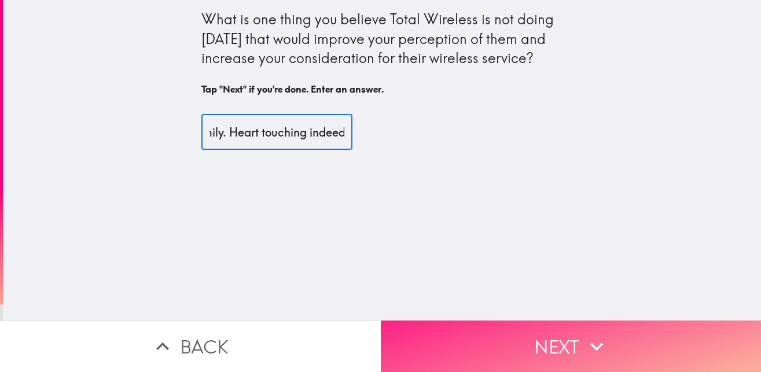
type input "Yes. They made promises to stay with the customers in the ad like family. Heart…"
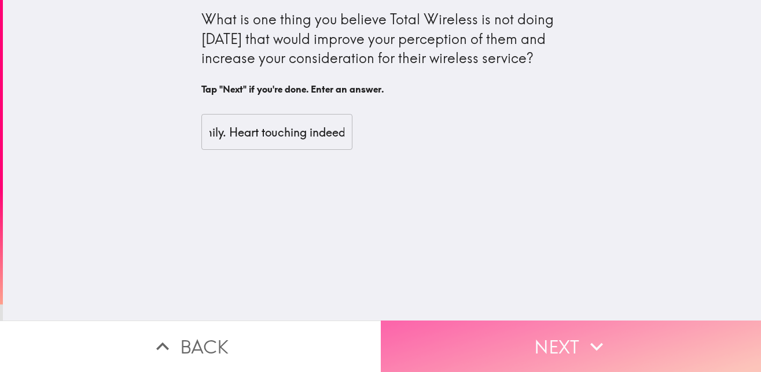
click at [546, 346] on button "Next" at bounding box center [571, 346] width 381 height 51
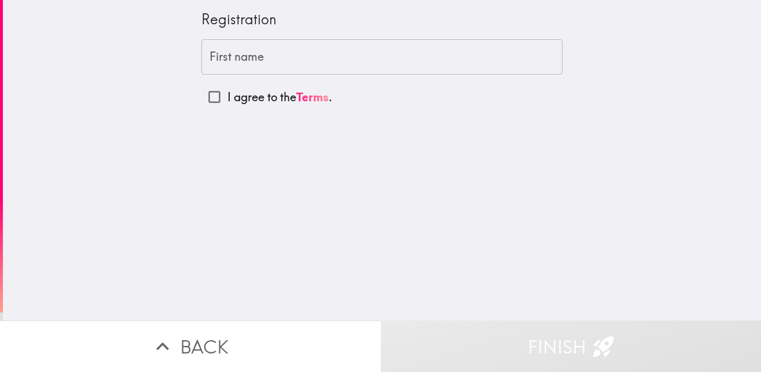
click at [251, 58] on input "First name" at bounding box center [381, 57] width 361 height 36
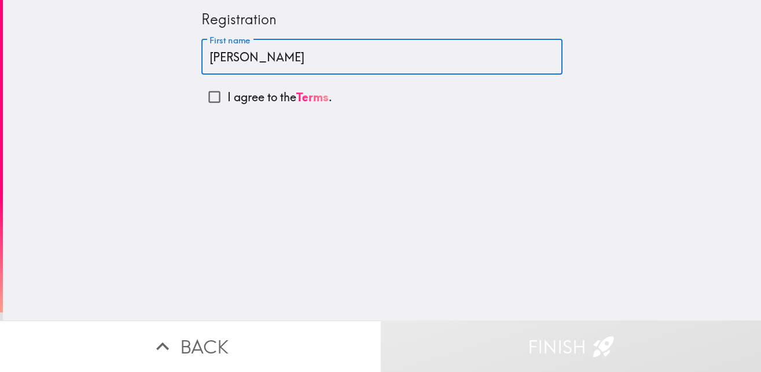
type input "[PERSON_NAME]"
click at [205, 93] on input "I agree to the Terms ." at bounding box center [214, 97] width 26 height 26
checkbox input "true"
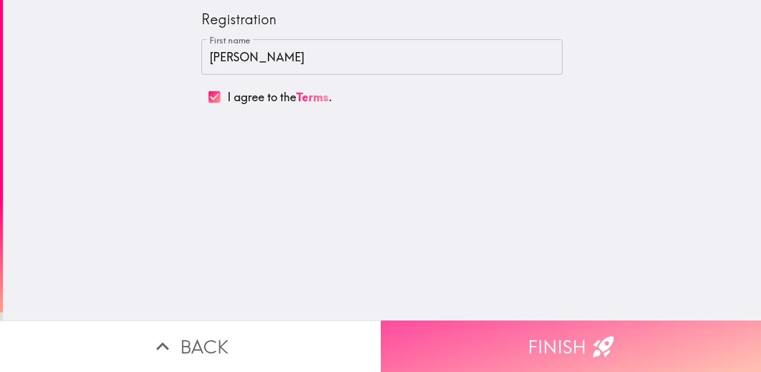
drag, startPoint x: 525, startPoint y: 330, endPoint x: 517, endPoint y: 329, distance: 8.1
click at [524, 330] on button "Finish" at bounding box center [571, 346] width 381 height 51
